Goal: Navigation & Orientation: Find specific page/section

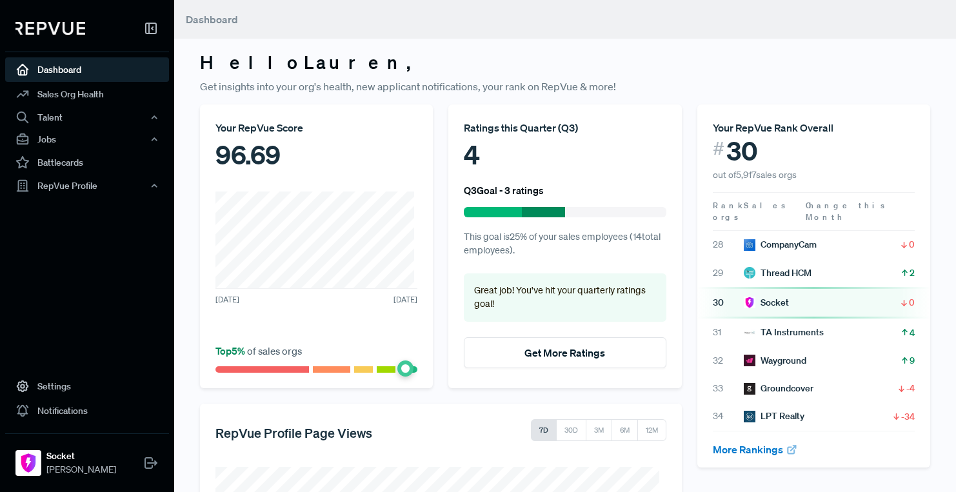
drag, startPoint x: 804, startPoint y: 181, endPoint x: 692, endPoint y: 139, distance: 119.5
click at [697, 137] on article "Your RepVue Rank Overall # 30 out of 5,917 sales orgs" at bounding box center [813, 142] width 233 height 77
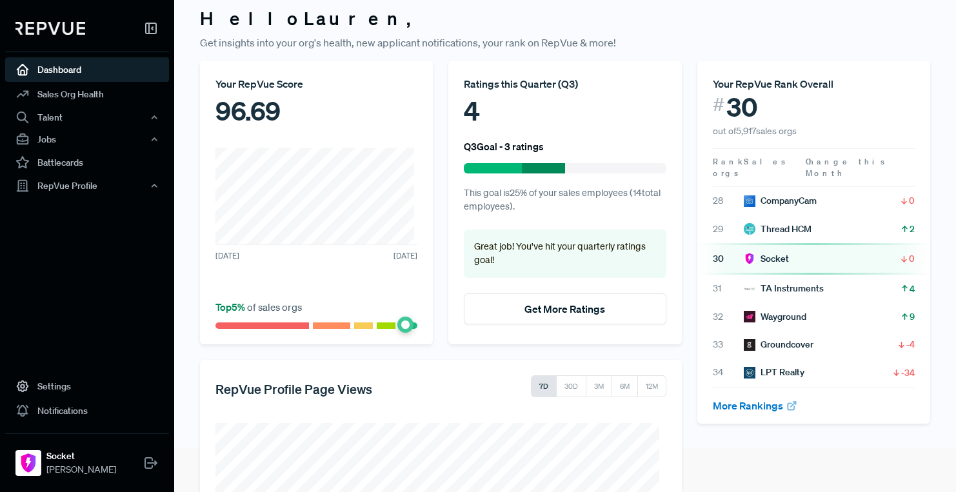
scroll to position [41, 0]
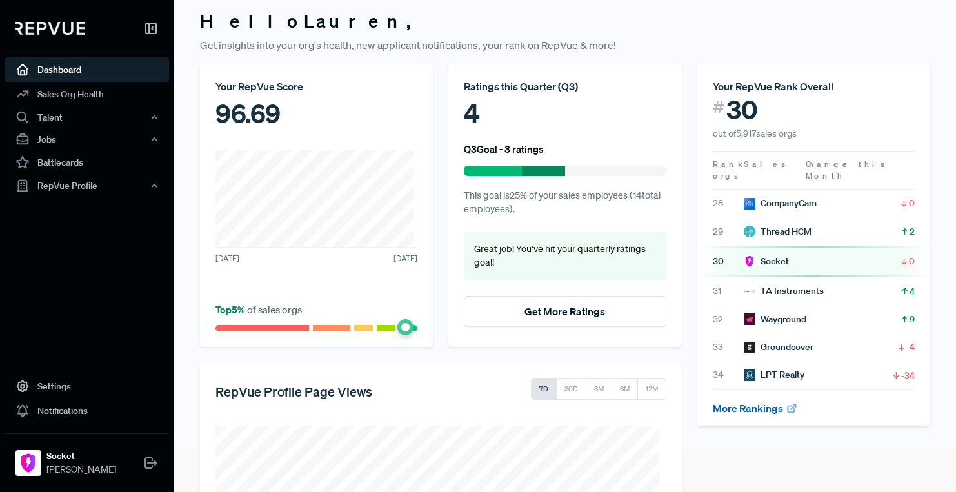
click at [752, 402] on link "More Rankings" at bounding box center [754, 408] width 85 height 13
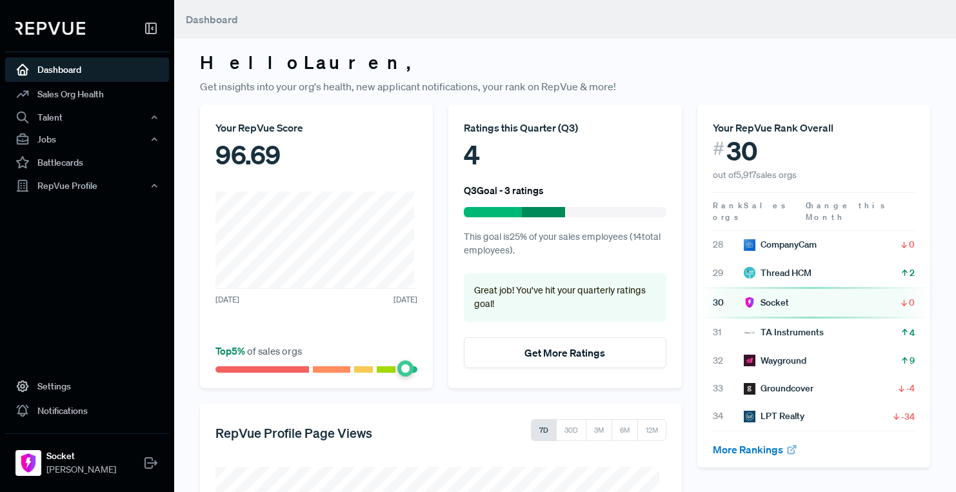
click at [732, 163] on span "30" at bounding box center [742, 150] width 32 height 31
drag, startPoint x: 732, startPoint y: 177, endPoint x: 691, endPoint y: 171, distance: 42.3
click at [732, 177] on span "out of 5,917 sales orgs" at bounding box center [754, 175] width 84 height 12
click at [100, 168] on link "Battlecards" at bounding box center [87, 162] width 164 height 25
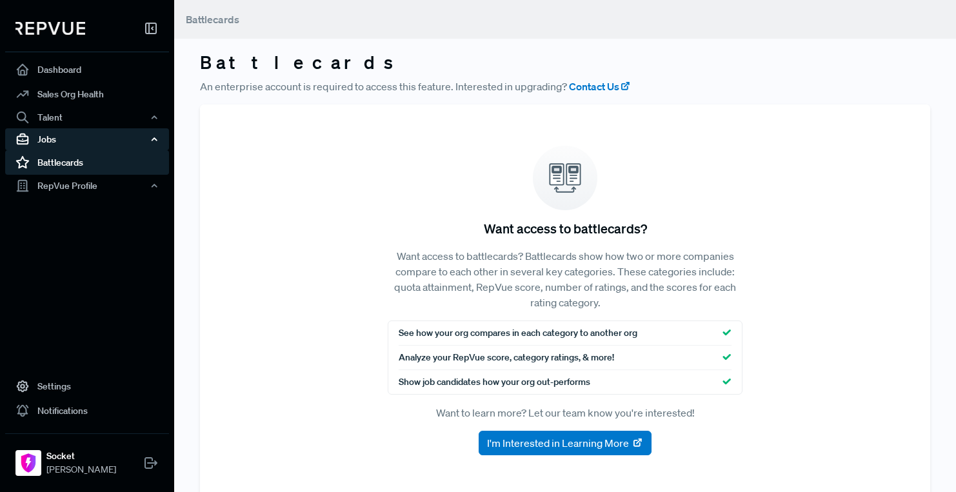
click at [88, 147] on div "Jobs" at bounding box center [87, 139] width 164 height 22
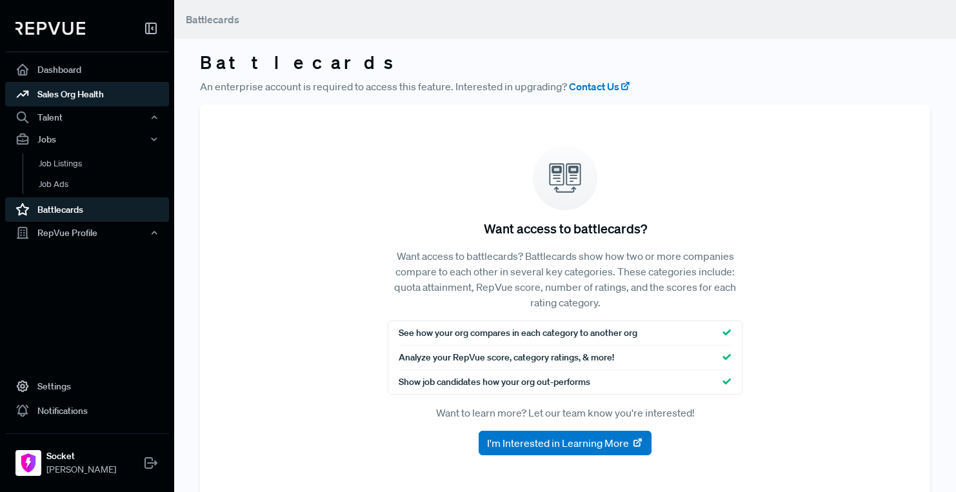
click at [92, 96] on link "Sales Org Health" at bounding box center [87, 94] width 164 height 25
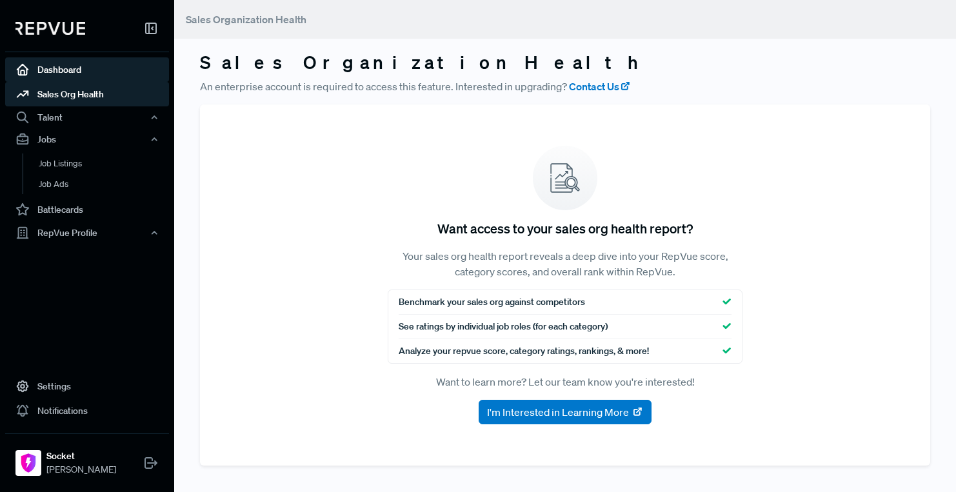
click at [92, 74] on link "Dashboard" at bounding box center [87, 69] width 164 height 25
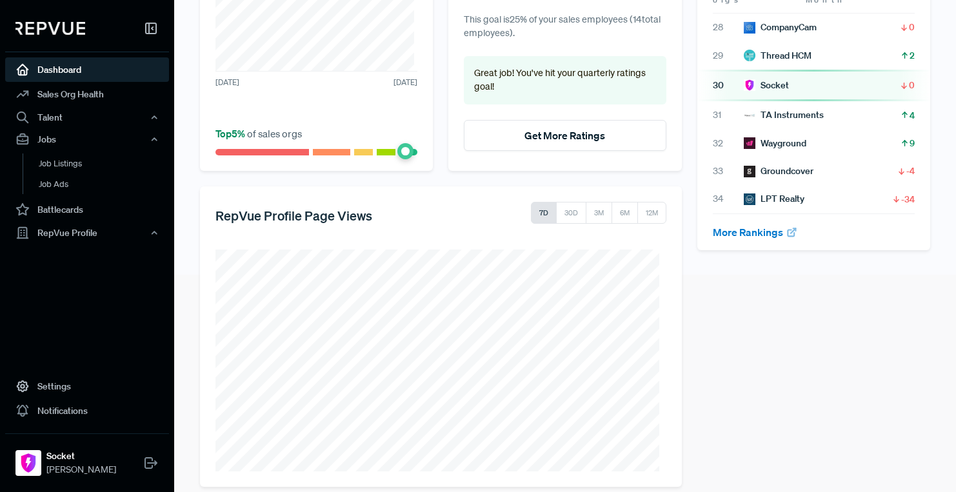
scroll to position [140, 0]
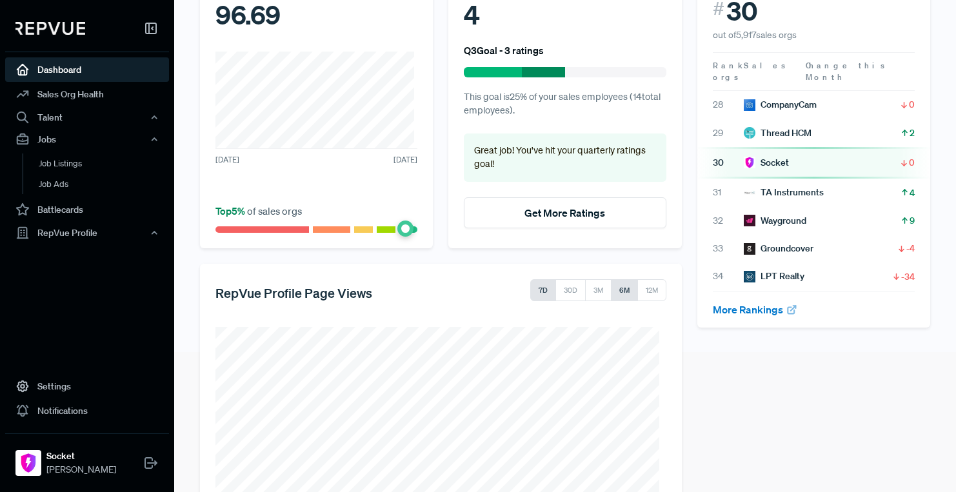
click at [613, 283] on button "6M" at bounding box center [624, 290] width 27 height 22
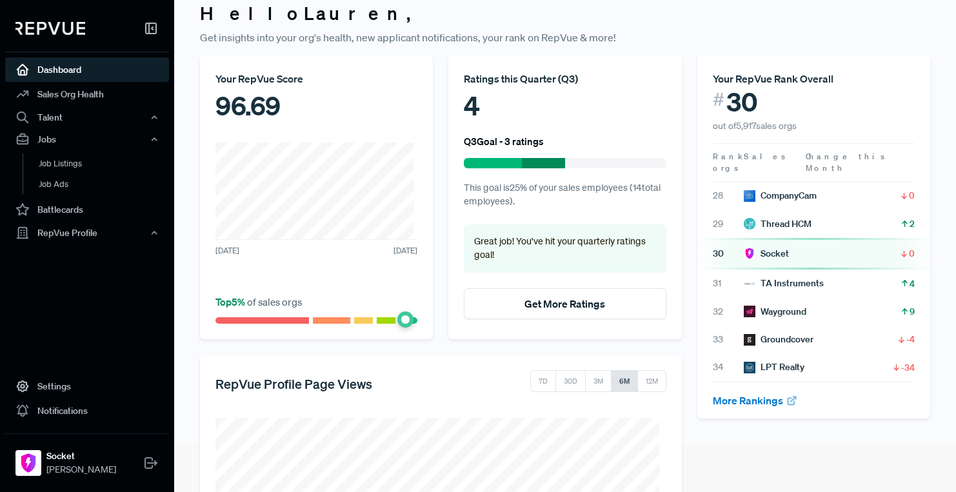
scroll to position [0, 0]
